Goal: Transaction & Acquisition: Purchase product/service

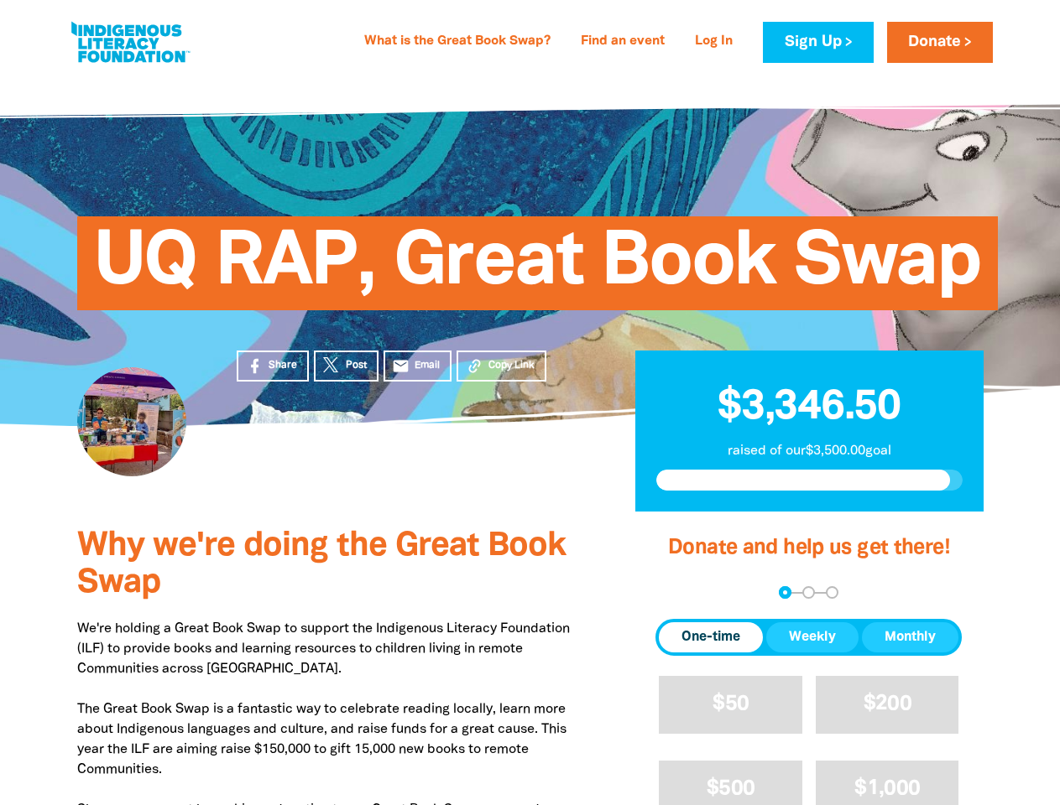
click at [529, 403] on div "UQ RAP, Great Book Swap" at bounding box center [530, 251] width 1007 height 351
click at [678, 593] on div "arrow_back Back Step 1 Step 2 Step 3" at bounding box center [808, 592] width 306 height 13
click at [784, 592] on div "Navigate to step 1 of 3 to enter your donation amount" at bounding box center [785, 593] width 4 height 4
click at [711, 638] on span "One-time" at bounding box center [710, 638] width 59 height 20
click at [812, 638] on span "Weekly" at bounding box center [812, 638] width 47 height 20
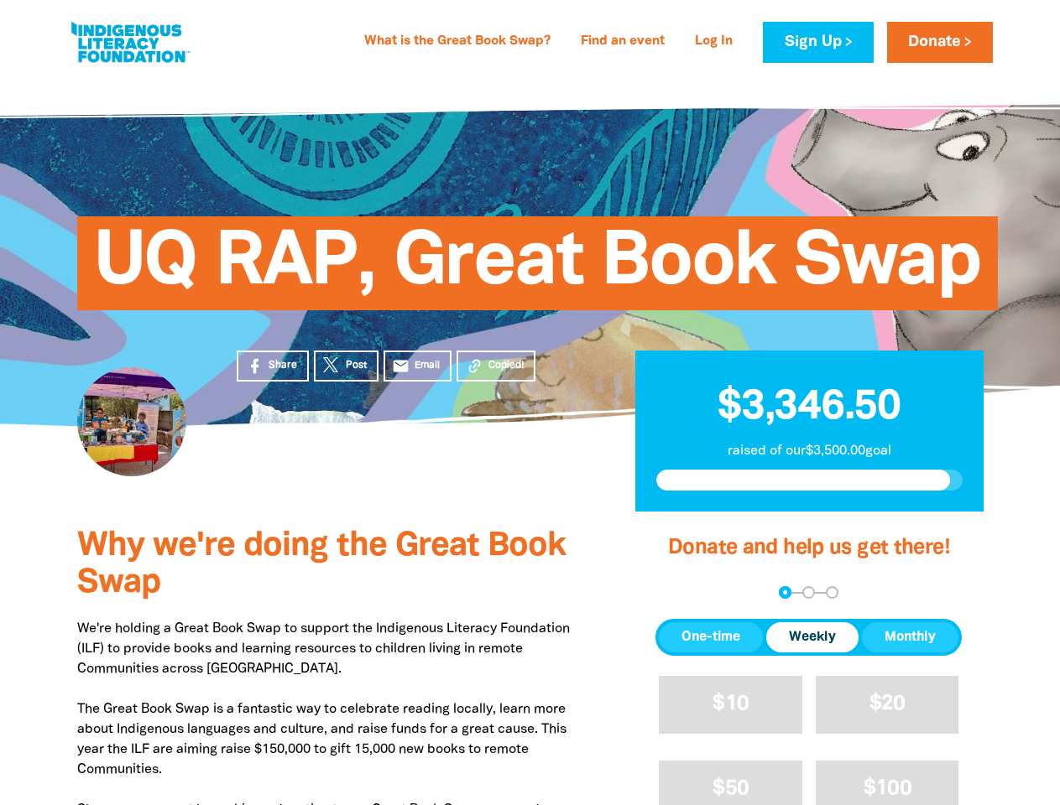
click at [909, 638] on span "Monthly" at bounding box center [909, 638] width 51 height 20
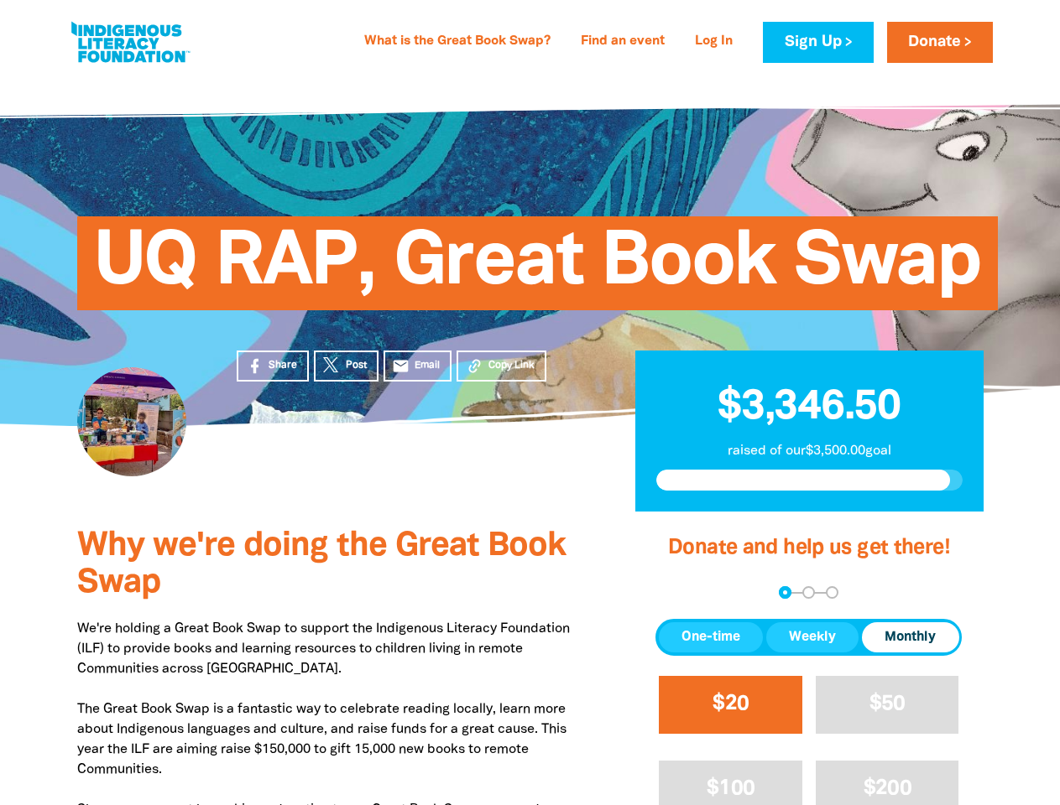
click at [730, 705] on span "$20" at bounding box center [730, 704] width 36 height 19
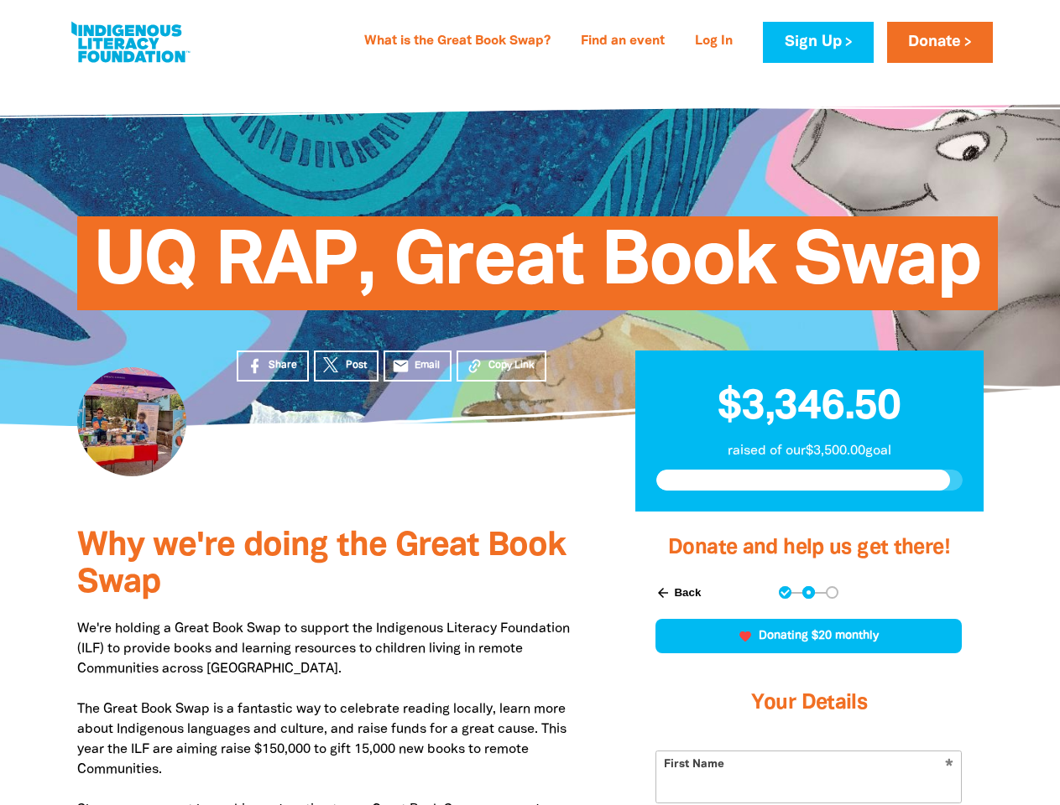
scroll to position [383, 0]
